Goal: Transaction & Acquisition: Purchase product/service

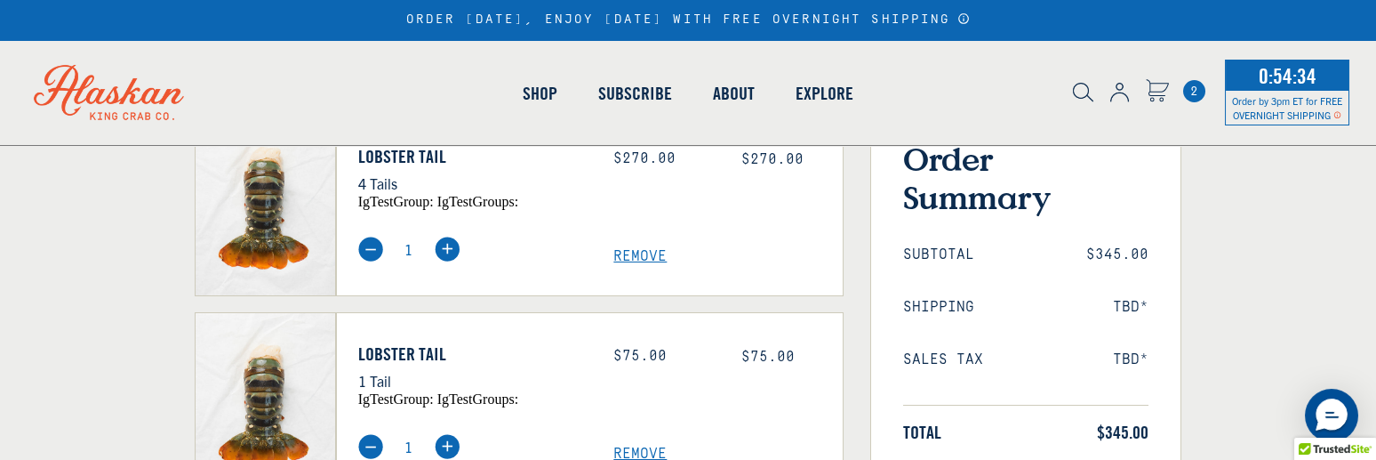
scroll to position [267, 0]
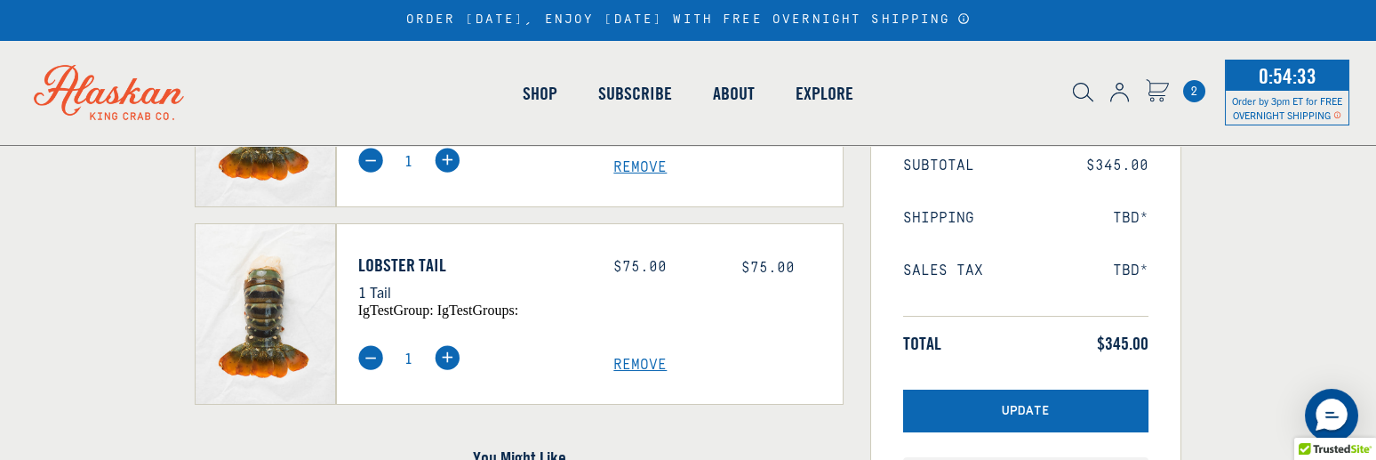
click at [631, 370] on span "Remove" at bounding box center [727, 364] width 229 height 17
click at [631, 364] on span "Remove" at bounding box center [727, 364] width 229 height 17
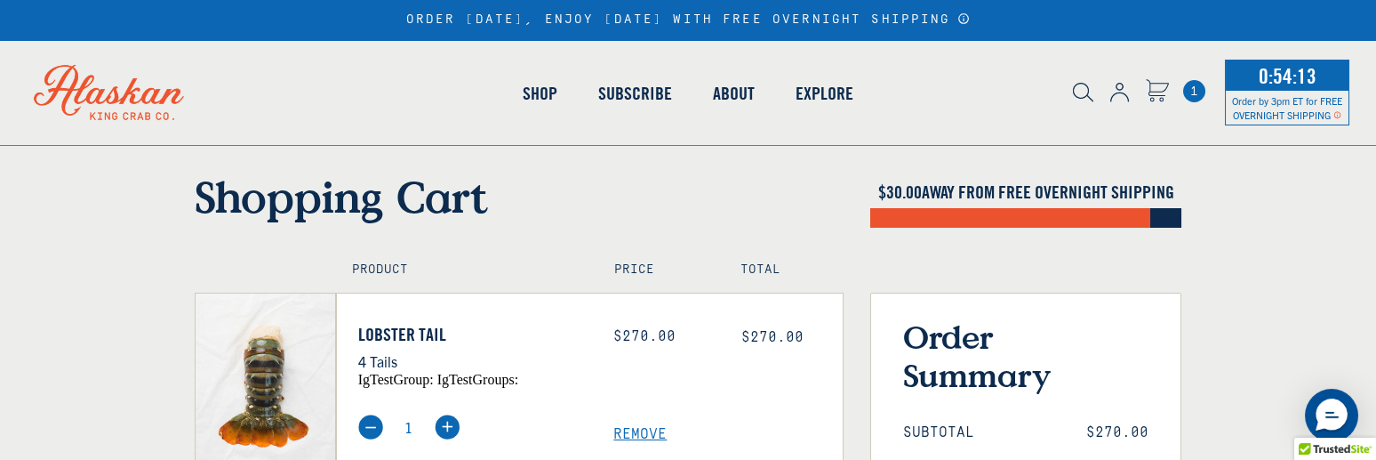
scroll to position [89, 0]
